Goal: Find specific page/section: Find specific page/section

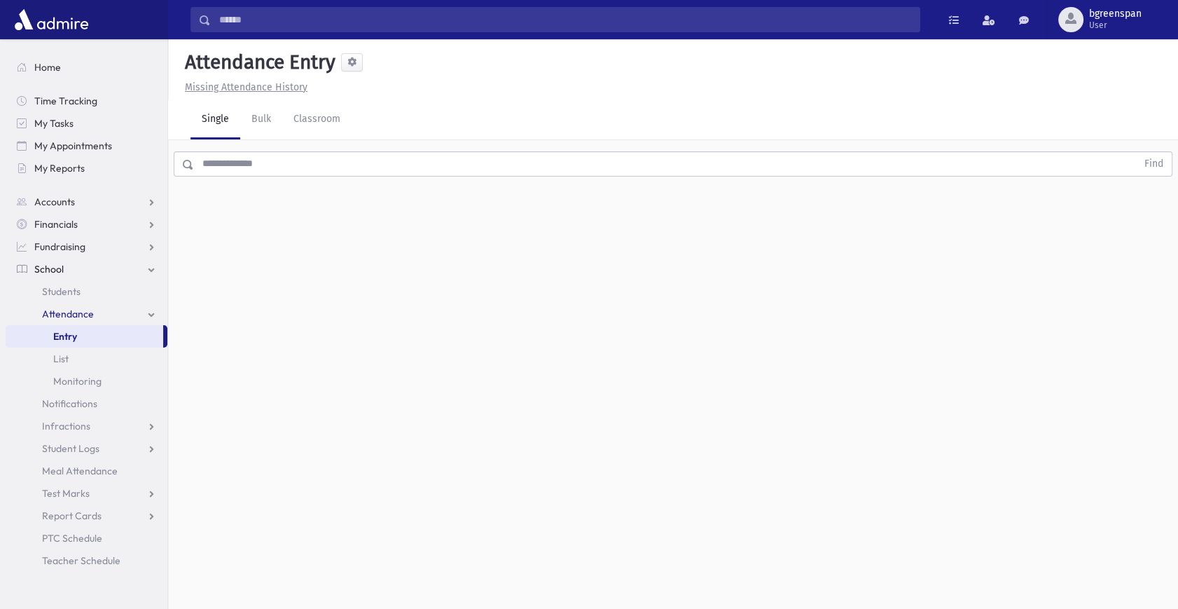
click at [96, 273] on link "School" at bounding box center [87, 269] width 162 height 22
click at [55, 263] on span "School" at bounding box center [48, 269] width 29 height 13
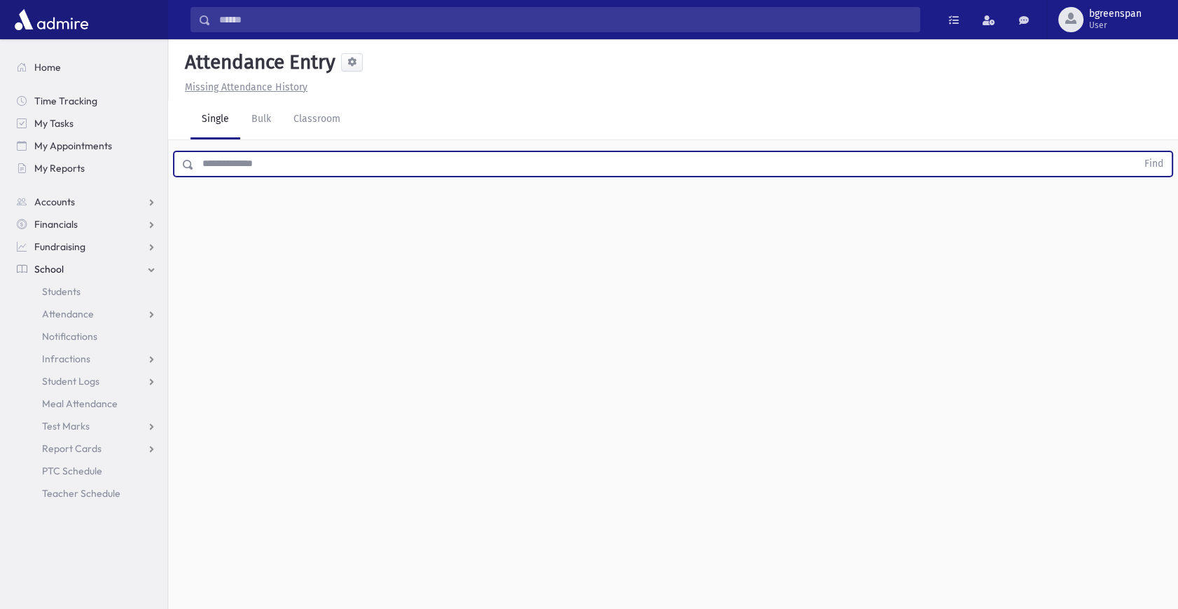
click at [244, 156] on input "text" at bounding box center [665, 163] width 943 height 25
type input "**********"
click at [1136, 152] on button "Find" at bounding box center [1154, 164] width 36 height 24
click at [267, 293] on span "Oppenheimer, Shmuel Binyomin" at bounding box center [229, 294] width 76 height 15
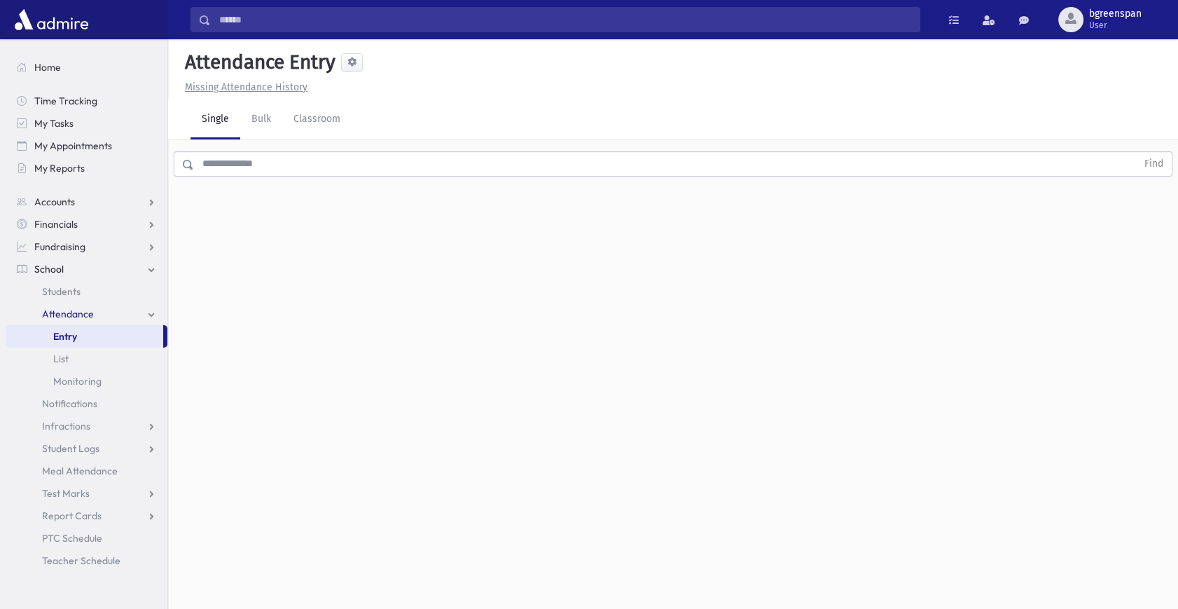
click at [83, 270] on link "School" at bounding box center [87, 269] width 162 height 22
click at [65, 273] on link "School" at bounding box center [87, 269] width 162 height 22
click at [70, 287] on span "Students" at bounding box center [61, 291] width 39 height 13
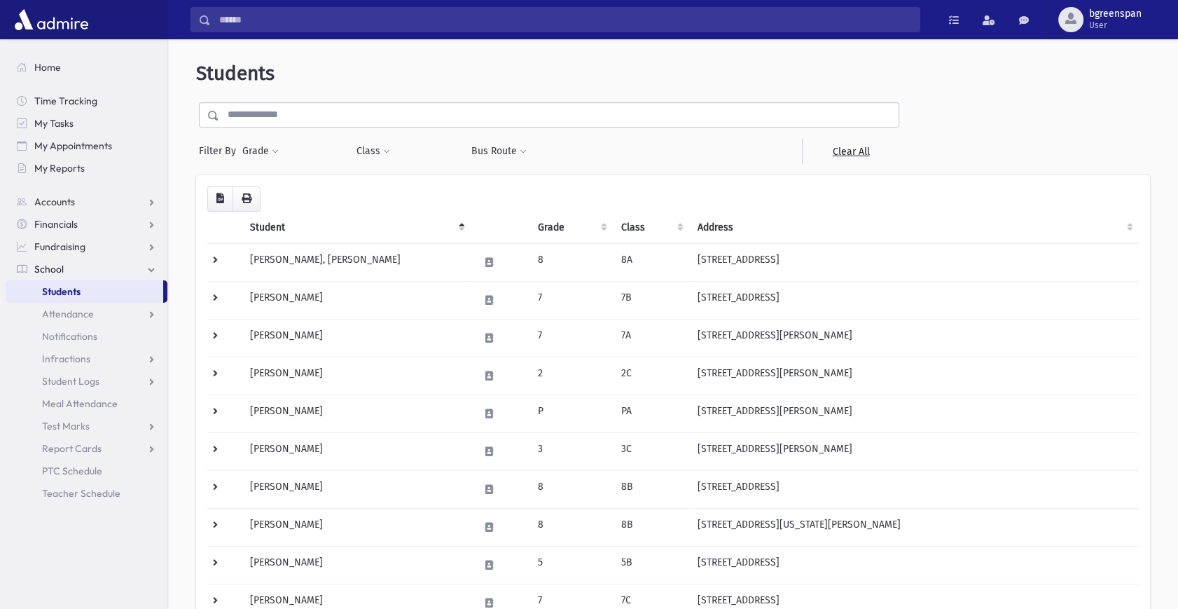
click at [261, 117] on input "text" at bounding box center [559, 114] width 680 height 25
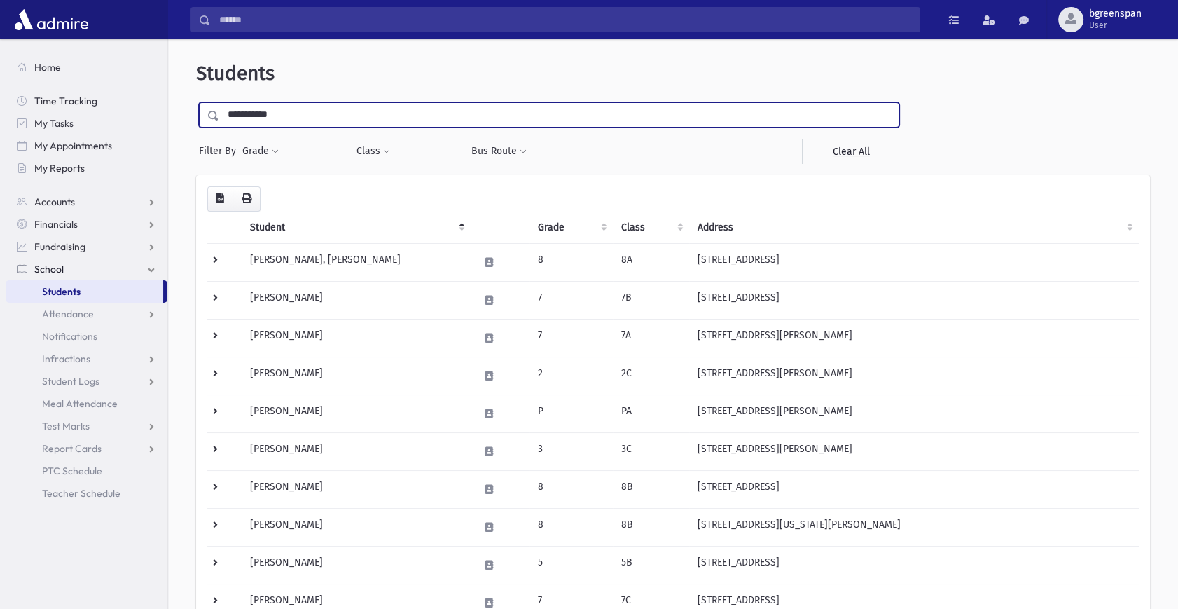
type input "**********"
click at [196, 102] on input "submit" at bounding box center [215, 111] width 39 height 19
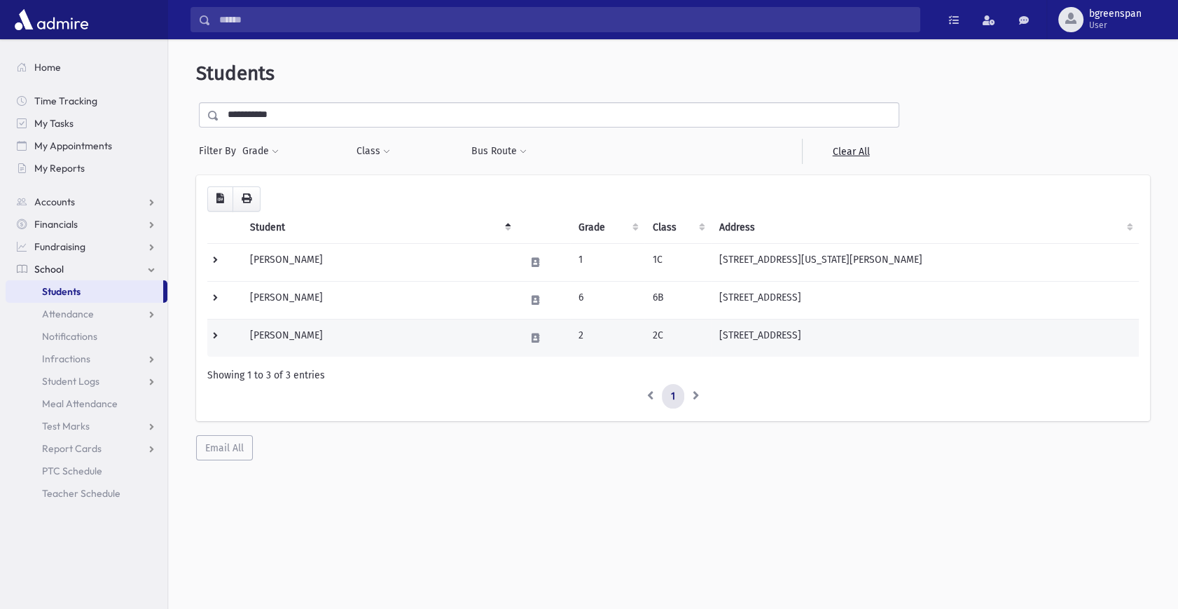
click at [436, 329] on td "Oppenheimer, Shmuel Binyomin" at bounding box center [379, 338] width 275 height 38
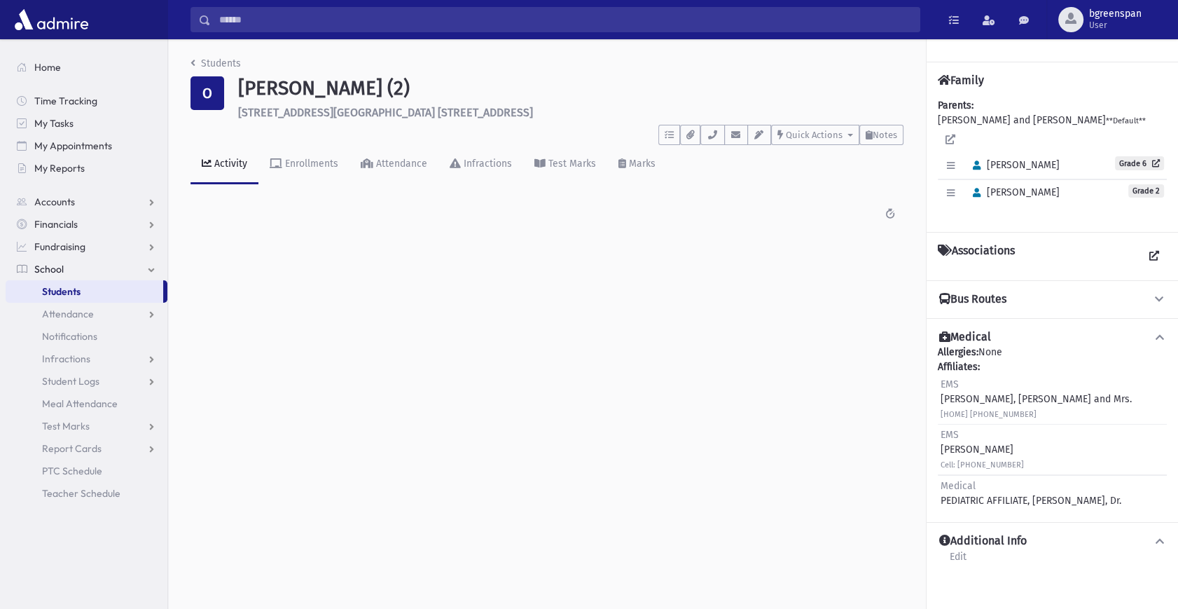
click at [1047, 292] on button "Bus Routes" at bounding box center [1052, 299] width 229 height 15
